Goal: Transaction & Acquisition: Obtain resource

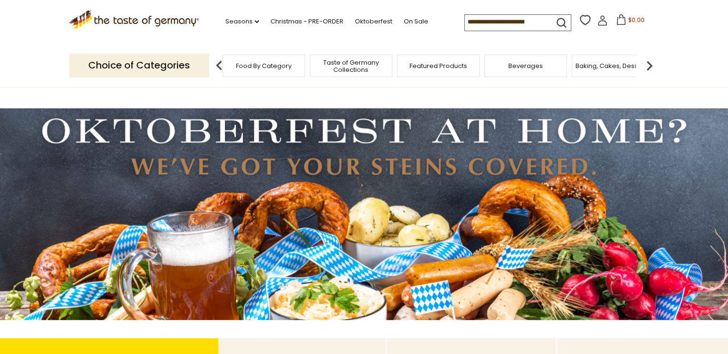
click at [269, 71] on div "Food By Category" at bounding box center [263, 66] width 82 height 23
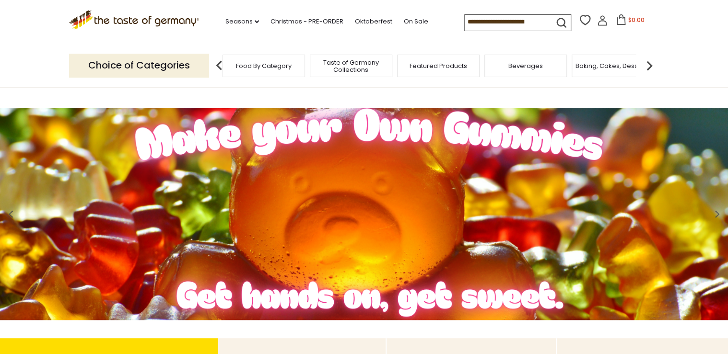
click at [412, 65] on span "Featured Products" at bounding box center [438, 65] width 58 height 7
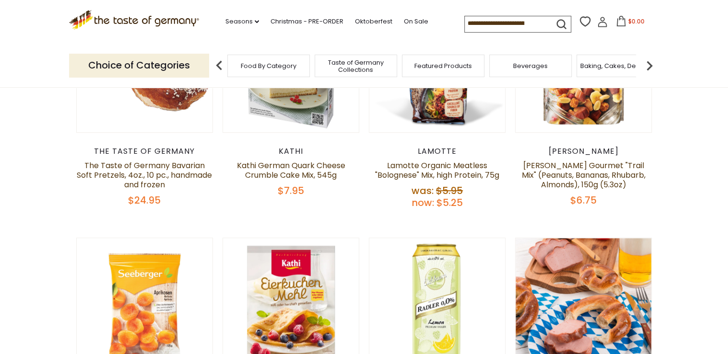
scroll to position [192, 0]
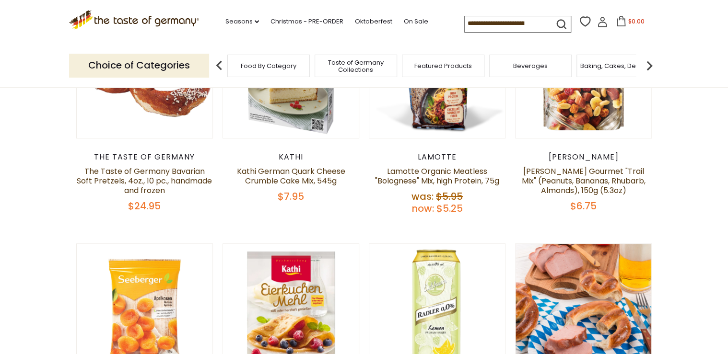
drag, startPoint x: 460, startPoint y: 22, endPoint x: 552, endPoint y: 24, distance: 92.1
click at [552, 24] on form at bounding box center [514, 22] width 101 height 13
drag, startPoint x: 462, startPoint y: 25, endPoint x: 558, endPoint y: 51, distance: 99.4
click at [564, 35] on div ".st0{fill:#EDD300;} .st1{fill:#D33E21;} .st0{fill:#EDD300;} .st1{fill:#D33E21;}…" at bounding box center [364, 22] width 590 height 44
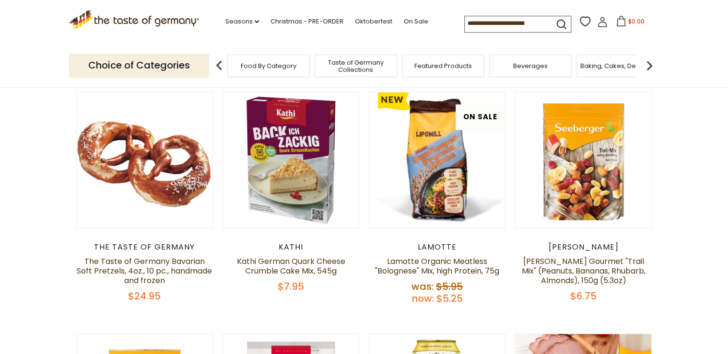
scroll to position [38, 0]
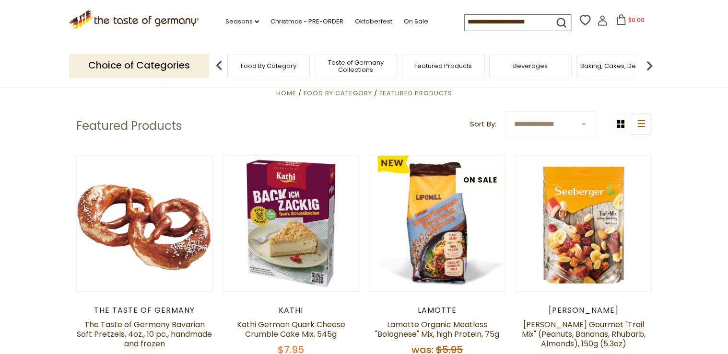
click at [543, 19] on input at bounding box center [504, 21] width 81 height 13
drag, startPoint x: 461, startPoint y: 23, endPoint x: 558, endPoint y: 38, distance: 98.4
click at [558, 38] on div ".st0{fill:#EDD300;} .st1{fill:#D33E21;} .st0{fill:#EDD300;} .st1{fill:#D33E21;}…" at bounding box center [364, 22] width 590 height 44
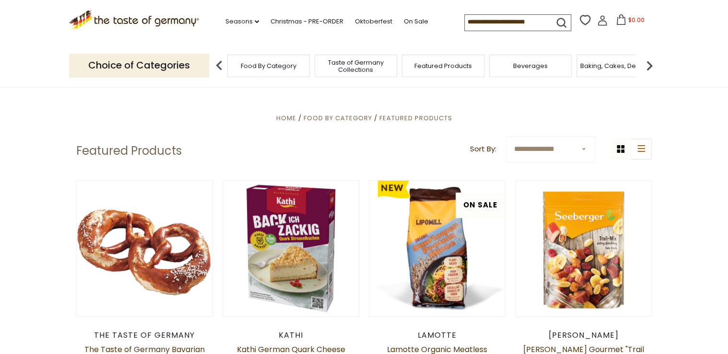
scroll to position [0, 0]
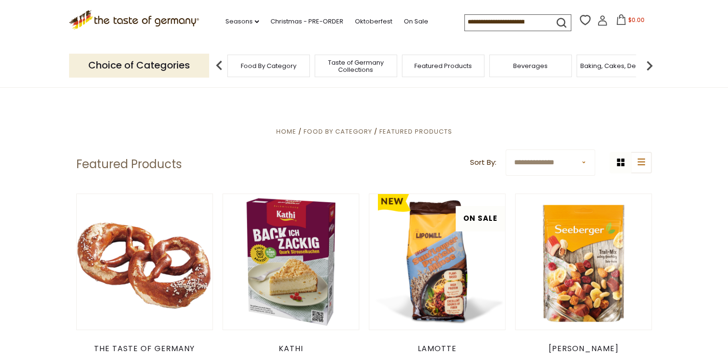
drag, startPoint x: 459, startPoint y: 21, endPoint x: 564, endPoint y: 29, distance: 104.8
click at [564, 28] on form at bounding box center [514, 21] width 101 height 13
click at [412, 21] on link "On Sale" at bounding box center [416, 21] width 24 height 11
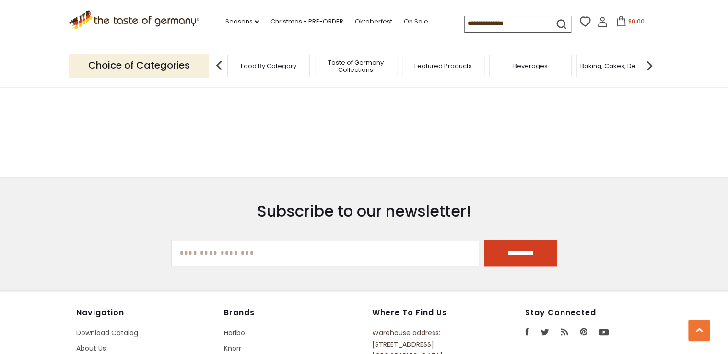
scroll to position [460, 0]
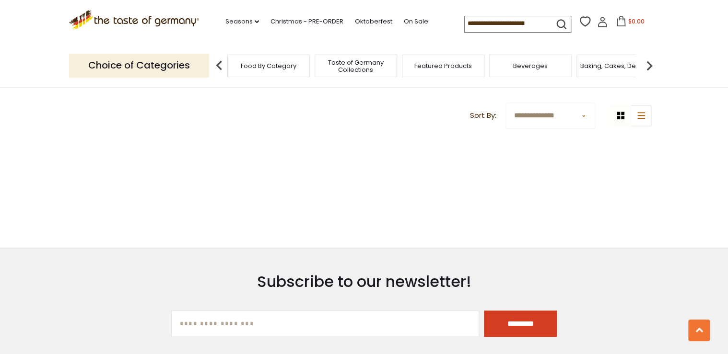
click at [558, 23] on icon "submit" at bounding box center [561, 24] width 13 height 13
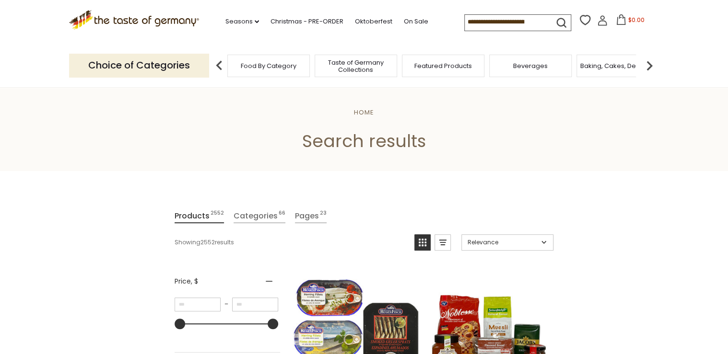
drag, startPoint x: 462, startPoint y: 23, endPoint x: 650, endPoint y: 54, distance: 190.5
click at [650, 54] on header "Free Shipping Starts at $80.00. Varies by Region. Exclusions Apply. Click here …" at bounding box center [364, 44] width 728 height 88
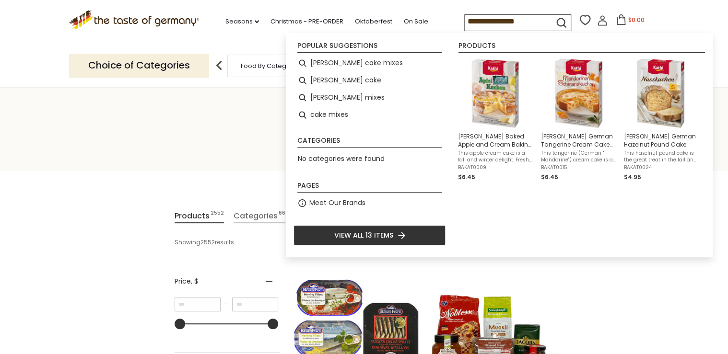
type input "**********"
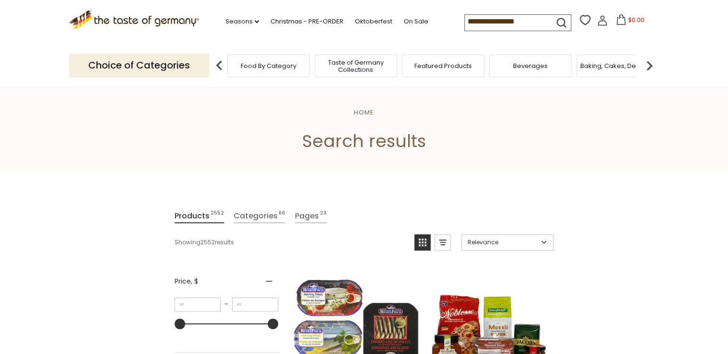
click at [559, 25] on icon "submit" at bounding box center [561, 22] width 13 height 13
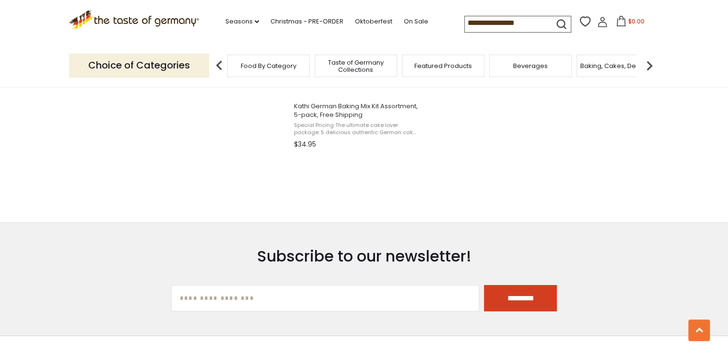
scroll to position [1572, 0]
drag, startPoint x: 462, startPoint y: 23, endPoint x: 590, endPoint y: 50, distance: 131.3
click at [590, 50] on header "Free Shipping Starts at $80.00. Varies by Region. Exclusions Apply. Click here …" at bounding box center [364, 44] width 728 height 88
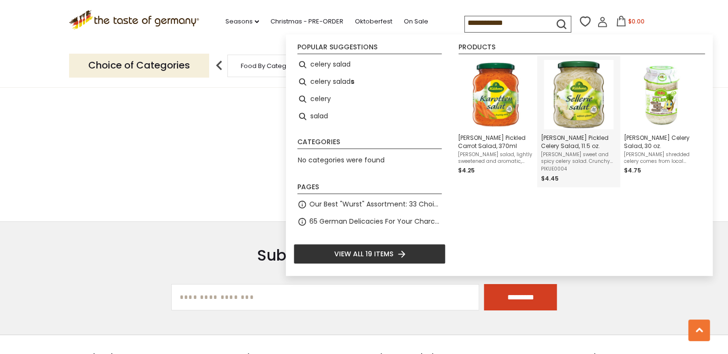
type input "**********"
click at [573, 100] on img "Kuehne Pickled Celery Salad, 11.5 oz." at bounding box center [577, 94] width 69 height 69
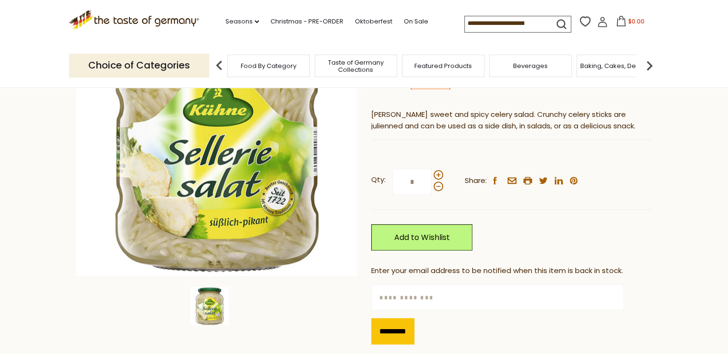
scroll to position [153, 0]
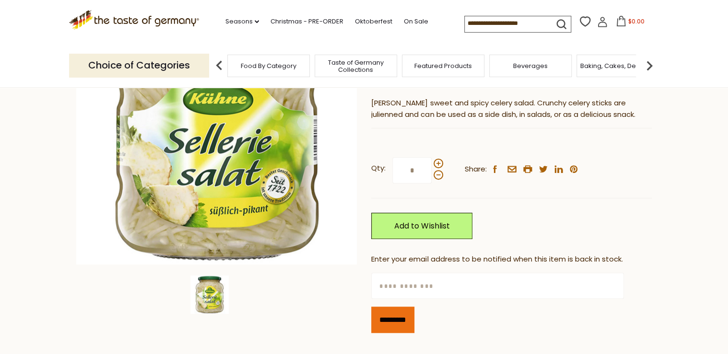
click at [405, 320] on input "*********" at bounding box center [392, 320] width 43 height 26
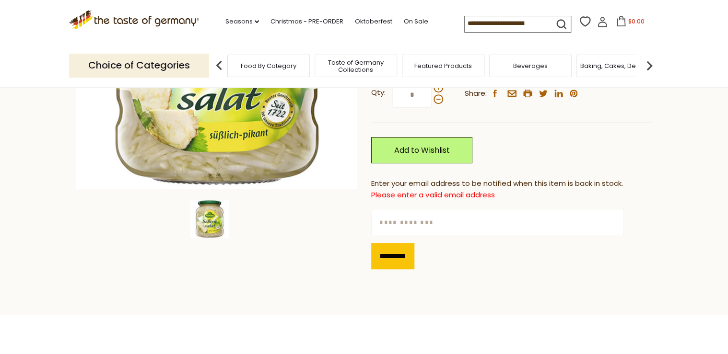
scroll to position [230, 0]
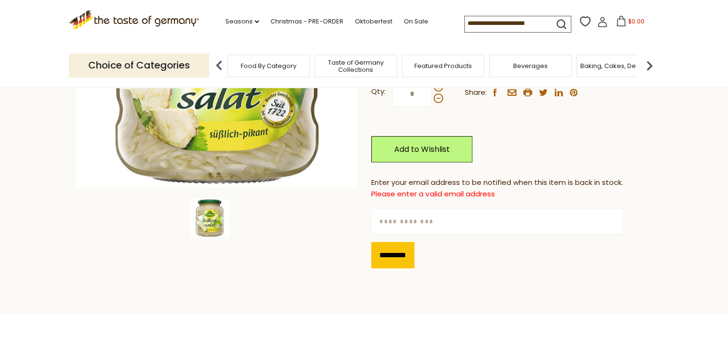
click at [453, 220] on input "text" at bounding box center [497, 221] width 252 height 26
click at [441, 224] on input "text" at bounding box center [497, 221] width 252 height 26
type input "**********"
click at [414, 258] on input "*********" at bounding box center [392, 255] width 43 height 26
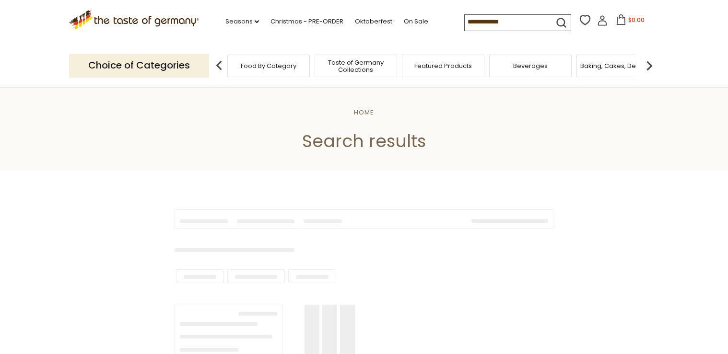
scroll to position [1572, 0]
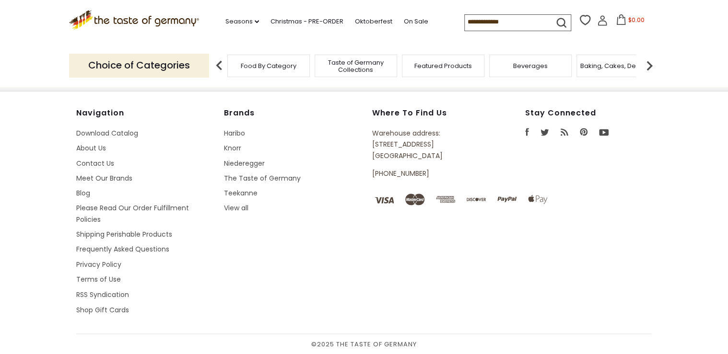
type input "**********"
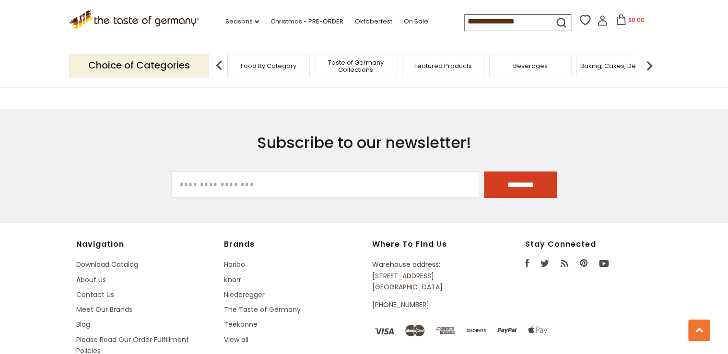
scroll to position [1687, 0]
